Goal: Check status: Check status

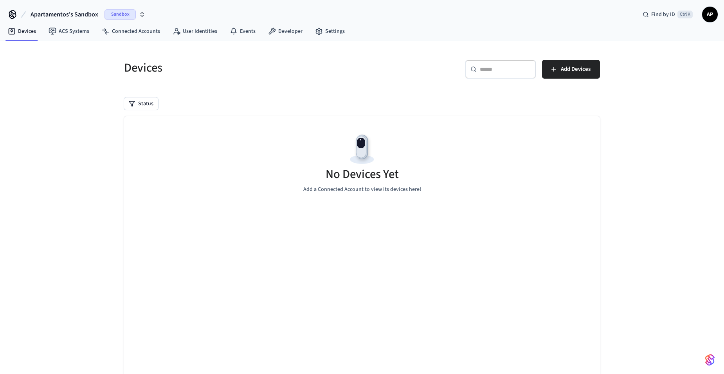
click at [72, 15] on span "Apartamentos's Sandbox" at bounding box center [65, 14] width 68 height 9
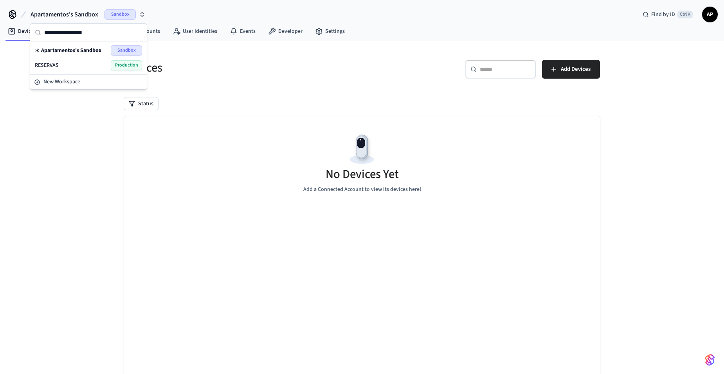
click at [76, 50] on span "Apartamentos's Sandbox" at bounding box center [71, 51] width 60 height 8
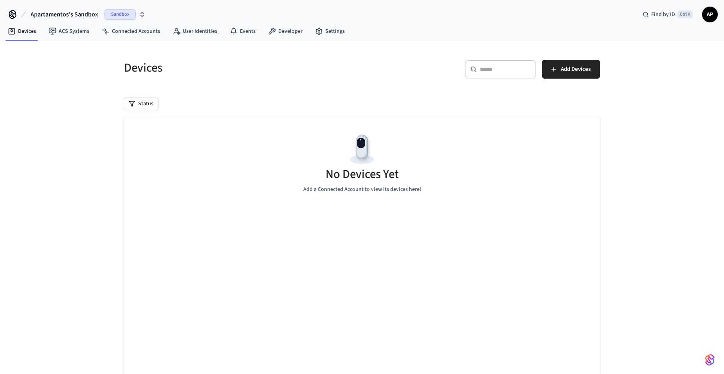
click at [86, 17] on span "Apartamentos's Sandbox" at bounding box center [65, 14] width 68 height 9
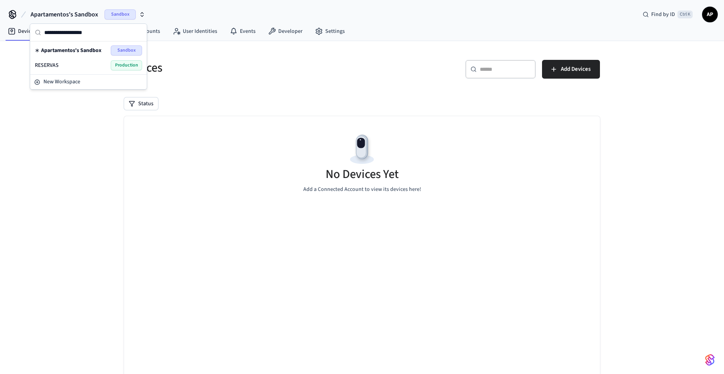
click at [73, 71] on div "RESERVAS Production" at bounding box center [88, 65] width 113 height 15
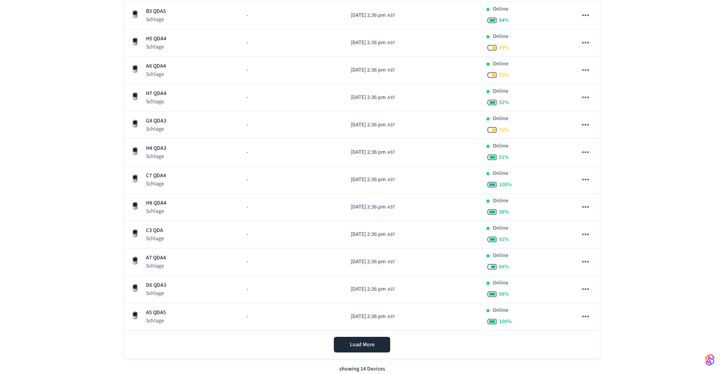
scroll to position [196, 0]
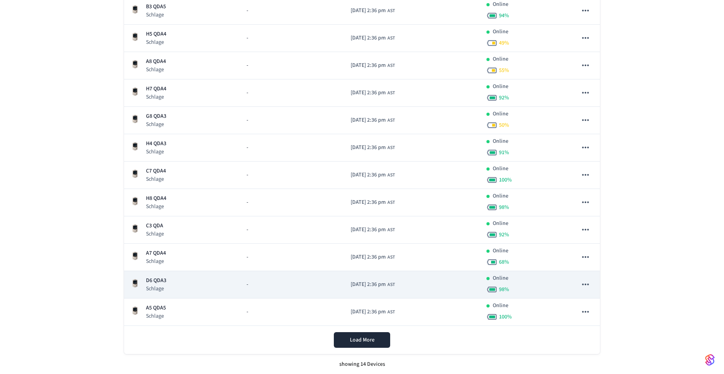
click at [160, 280] on p "D6 QDA3" at bounding box center [156, 281] width 20 height 8
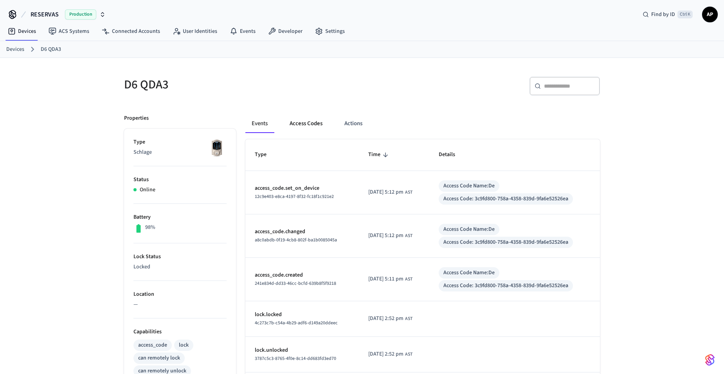
click at [304, 127] on button "Access Codes" at bounding box center [305, 123] width 45 height 19
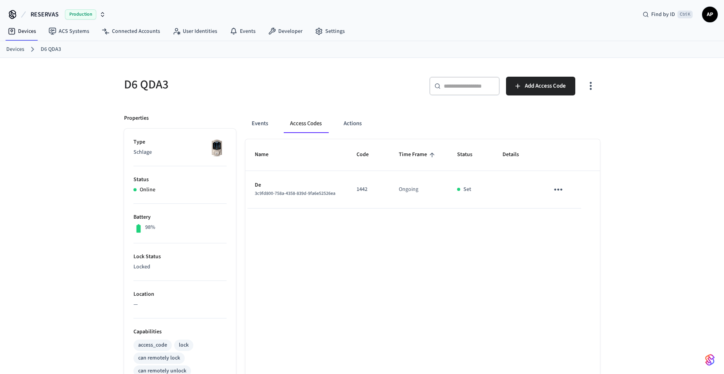
click at [18, 50] on link "Devices" at bounding box center [15, 49] width 18 height 8
